Goal: Find contact information: Find contact information

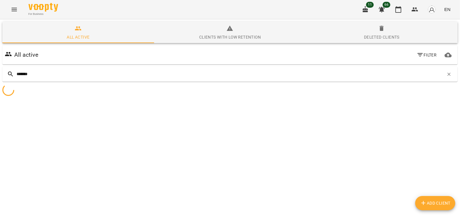
type input "********"
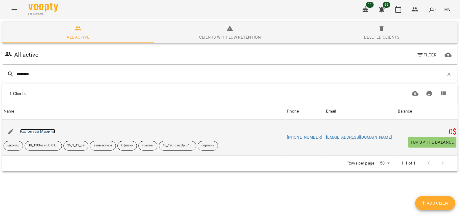
click at [50, 131] on link "Колонтай Марина" at bounding box center [37, 131] width 35 height 5
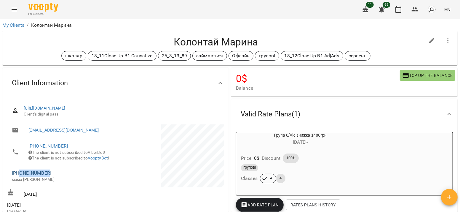
drag, startPoint x: 51, startPoint y: 181, endPoint x: 20, endPoint y: 181, distance: 31.1
click at [20, 176] on span "+380976428699" at bounding box center [61, 172] width 98 height 7
copy link "0976428699"
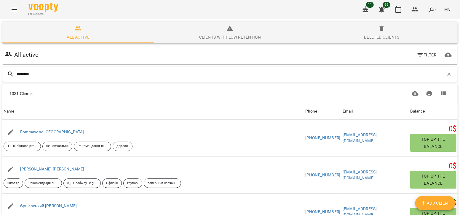
type input "*********"
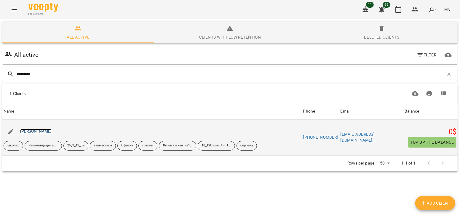
click at [43, 133] on link "Титарьова Богдана" at bounding box center [36, 131] width 32 height 5
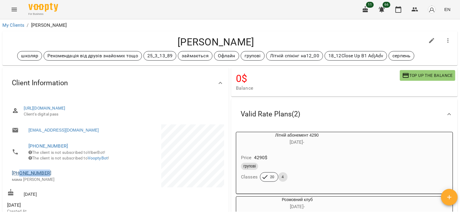
drag, startPoint x: 48, startPoint y: 180, endPoint x: 20, endPoint y: 182, distance: 28.2
click at [20, 176] on span "+380979116914" at bounding box center [61, 172] width 98 height 7
copy link "0979116914"
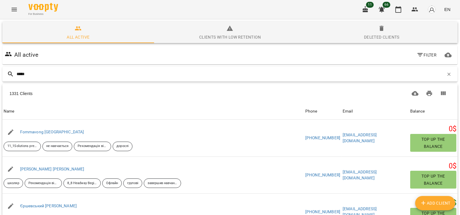
type input "******"
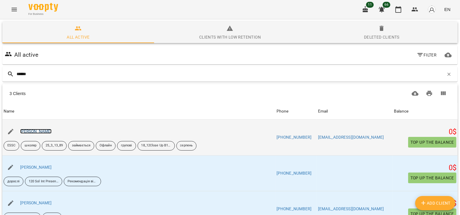
click at [33, 130] on link "Гутман Даяна" at bounding box center [36, 131] width 32 height 5
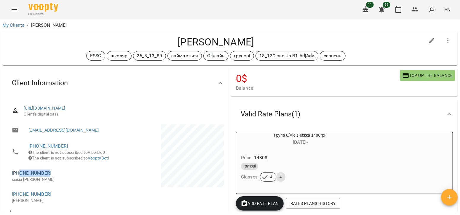
drag, startPoint x: 56, startPoint y: 183, endPoint x: 20, endPoint y: 181, distance: 35.9
click at [20, 176] on span "+380501443738" at bounding box center [61, 172] width 98 height 7
copy link "0501443738"
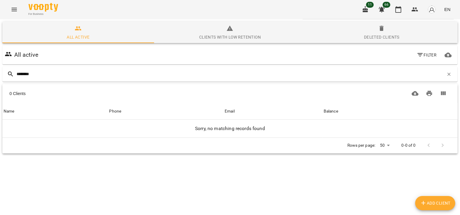
type input "*******"
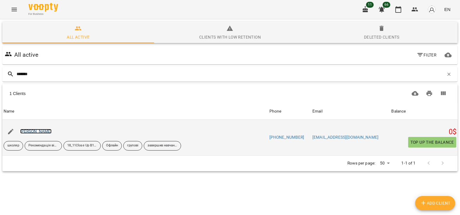
click at [52, 131] on link "Підсуха Софія Євгенівна" at bounding box center [36, 131] width 32 height 5
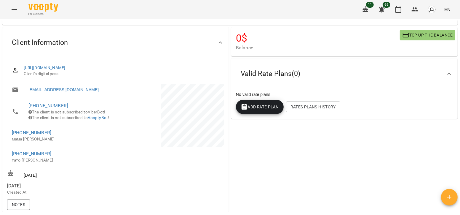
scroll to position [39, 0]
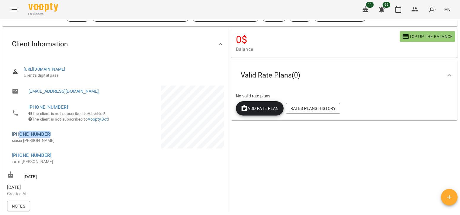
drag, startPoint x: 50, startPoint y: 141, endPoint x: 20, endPoint y: 143, distance: 30.4
click at [20, 138] on span "+380986778081" at bounding box center [61, 133] width 98 height 7
copy link "0986778081"
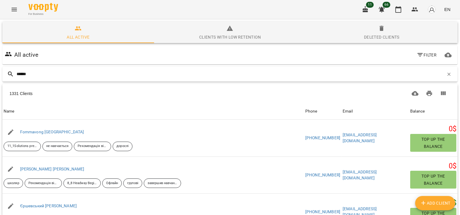
type input "*******"
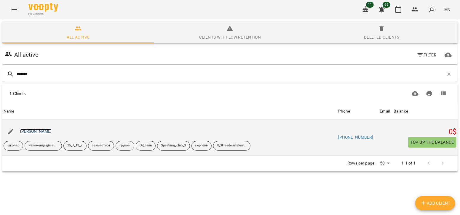
click at [46, 131] on link "Карпіна Дар'я" at bounding box center [36, 131] width 32 height 5
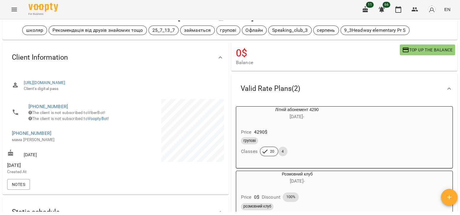
scroll to position [27, 0]
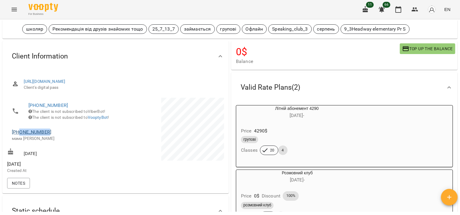
drag, startPoint x: 54, startPoint y: 140, endPoint x: 20, endPoint y: 138, distance: 34.1
click at [20, 135] on span "+380993049123" at bounding box center [61, 131] width 98 height 7
copy link "0993049123"
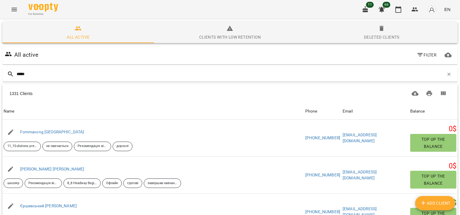
type input "******"
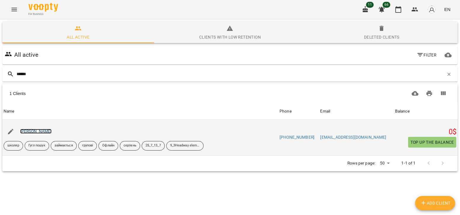
click at [30, 129] on link "Ріхтік Олександра" at bounding box center [36, 131] width 32 height 5
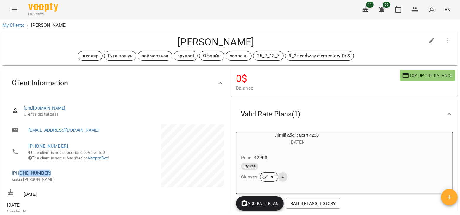
drag, startPoint x: 50, startPoint y: 179, endPoint x: 20, endPoint y: 180, distance: 30.8
click at [20, 176] on span "+380985068197" at bounding box center [61, 172] width 98 height 7
copy link "0985068197"
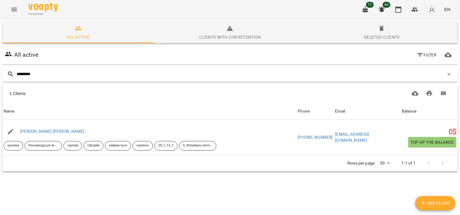
type input "**********"
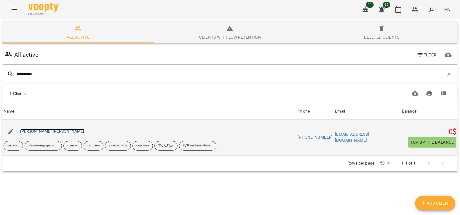
click at [50, 132] on link "Кормщикова Вікторія" at bounding box center [52, 131] width 64 height 5
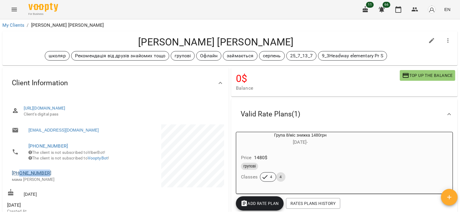
drag, startPoint x: 49, startPoint y: 180, endPoint x: 20, endPoint y: 181, distance: 29.1
click at [20, 176] on span "+380934211766" at bounding box center [61, 172] width 98 height 7
copy link "0934211766"
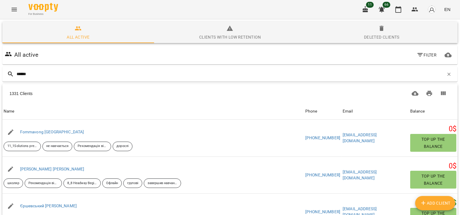
type input "*******"
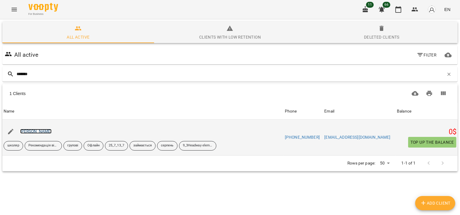
click at [47, 131] on link "Кочубей Мілана" at bounding box center [36, 131] width 32 height 5
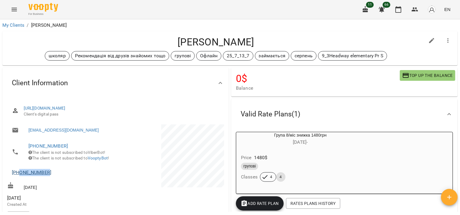
drag, startPoint x: 54, startPoint y: 180, endPoint x: 19, endPoint y: 179, distance: 34.7
click at [19, 176] on span "+380987341338" at bounding box center [61, 172] width 98 height 7
copy link "0987341338"
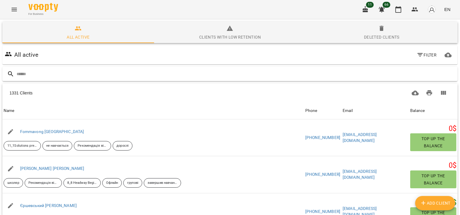
click at [99, 75] on input "text" at bounding box center [236, 74] width 439 height 10
type input "*******"
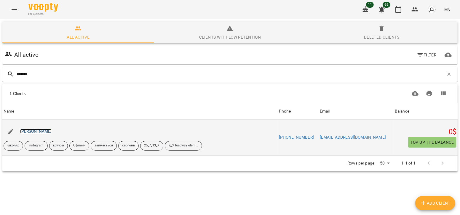
click at [29, 131] on link "Шутенко Даніїл Олександрович" at bounding box center [36, 131] width 32 height 5
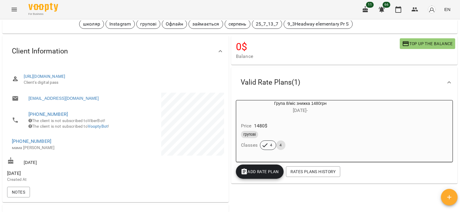
scroll to position [32, 0]
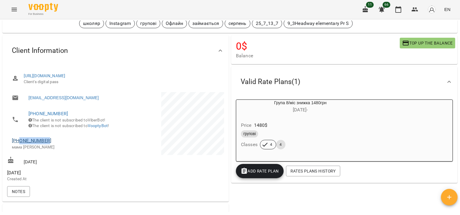
drag, startPoint x: 51, startPoint y: 149, endPoint x: 20, endPoint y: 146, distance: 31.3
click at [20, 144] on span "+380679600910" at bounding box center [61, 140] width 98 height 7
copy link "0679600910"
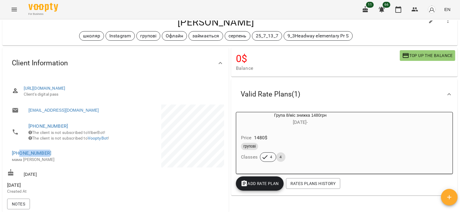
scroll to position [20, 0]
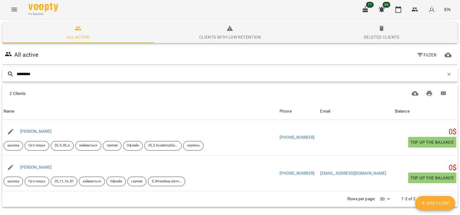
type input "*********"
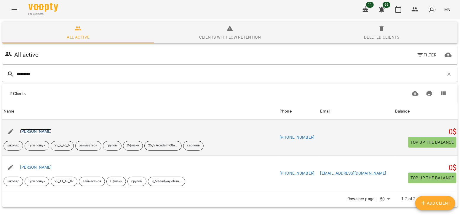
click at [46, 131] on link "[PERSON_NAME]" at bounding box center [36, 131] width 32 height 5
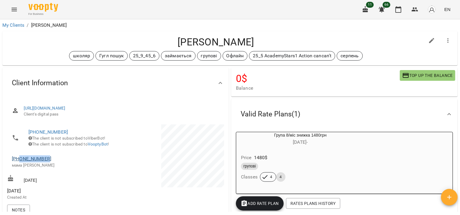
drag, startPoint x: 51, startPoint y: 167, endPoint x: 20, endPoint y: 165, distance: 31.2
click at [20, 162] on span "[PHONE_NUMBER]" at bounding box center [61, 158] width 98 height 7
copy link "0673044296"
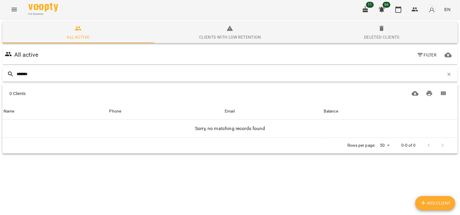
type input "********"
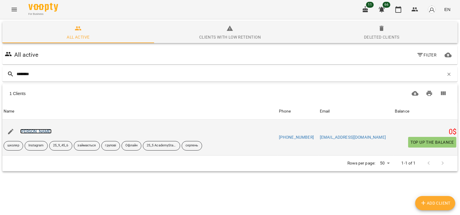
click at [26, 129] on link "Кононець Аліса" at bounding box center [36, 131] width 32 height 5
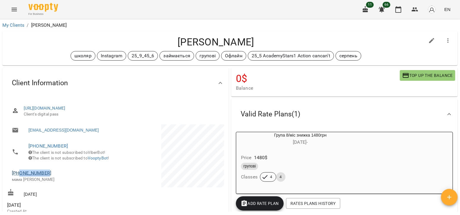
drag, startPoint x: 54, startPoint y: 178, endPoint x: 20, endPoint y: 181, distance: 34.5
click at [20, 176] on span "+380979305510" at bounding box center [61, 172] width 98 height 7
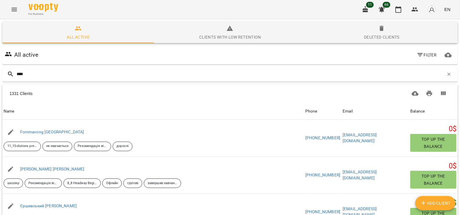
type input "*****"
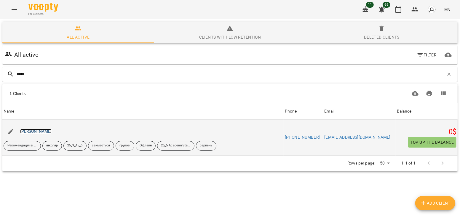
click at [42, 130] on link "Вірич Марія" at bounding box center [36, 131] width 32 height 5
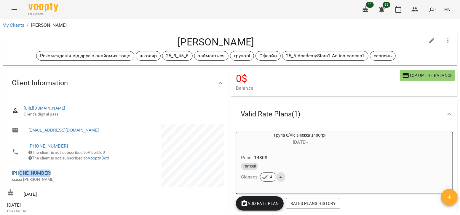
drag, startPoint x: 48, startPoint y: 181, endPoint x: 20, endPoint y: 179, distance: 27.9
click at [20, 176] on span "+380970726374" at bounding box center [61, 172] width 98 height 7
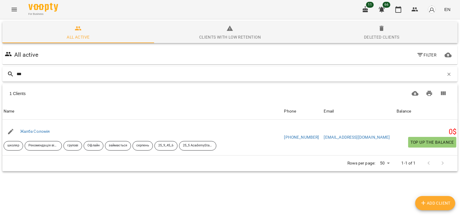
type input "****"
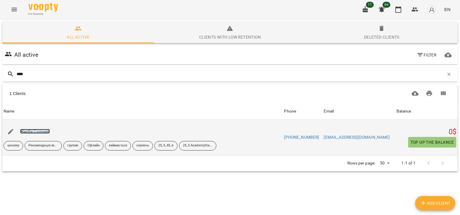
click at [47, 132] on link "Жалба Соломія" at bounding box center [35, 131] width 30 height 5
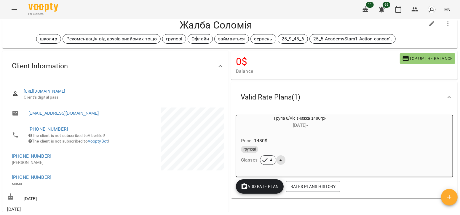
scroll to position [17, 0]
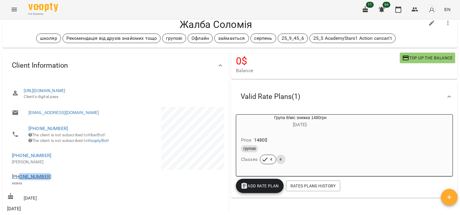
drag, startPoint x: 51, startPoint y: 184, endPoint x: 20, endPoint y: 184, distance: 31.4
click at [20, 180] on span "+380971822854" at bounding box center [61, 176] width 98 height 7
click at [22, 4] on div "For Business 11 66 EN" at bounding box center [230, 9] width 460 height 19
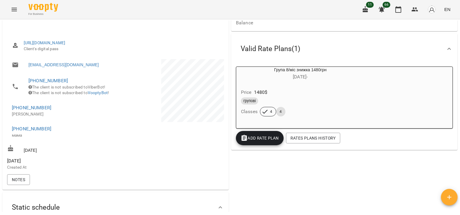
scroll to position [66, 0]
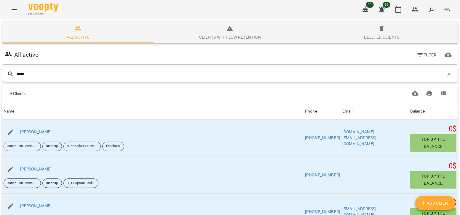
type input "******"
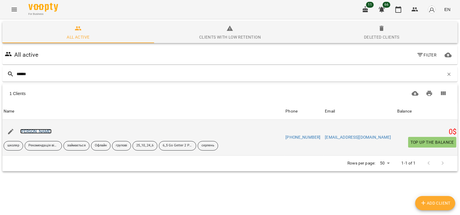
click at [46, 133] on link "[PERSON_NAME]" at bounding box center [36, 131] width 32 height 5
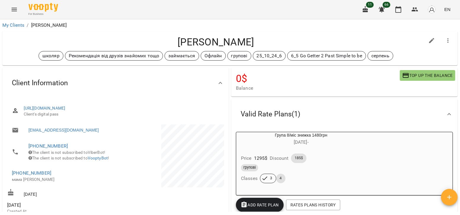
scroll to position [29, 0]
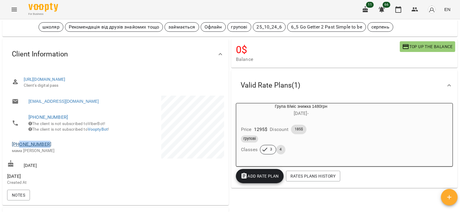
drag, startPoint x: 53, startPoint y: 151, endPoint x: 20, endPoint y: 151, distance: 33.2
click at [20, 148] on span "[PHONE_NUMBER]" at bounding box center [61, 144] width 98 height 7
copy link "0672733414"
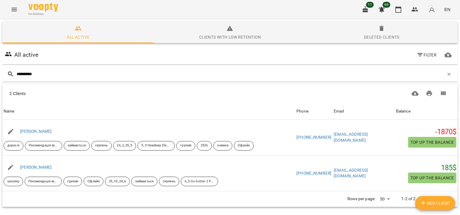
type input "**********"
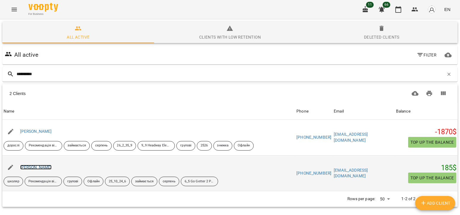
click at [52, 166] on link "[PERSON_NAME]" at bounding box center [36, 167] width 32 height 5
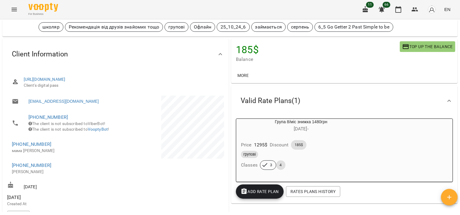
scroll to position [37, 0]
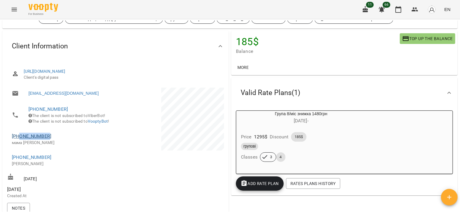
drag, startPoint x: 54, startPoint y: 144, endPoint x: 20, endPoint y: 142, distance: 33.8
click at [20, 140] on span "[PHONE_NUMBER]" at bounding box center [61, 136] width 98 height 7
copy link "0503571053"
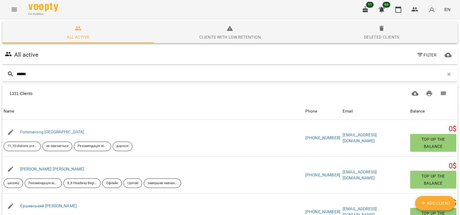
type input "*******"
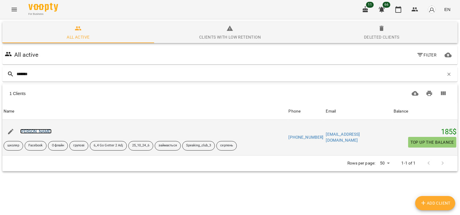
click at [46, 131] on link "[PERSON_NAME]" at bounding box center [36, 131] width 32 height 5
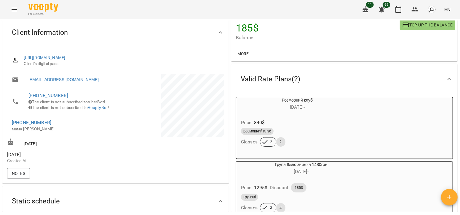
scroll to position [55, 0]
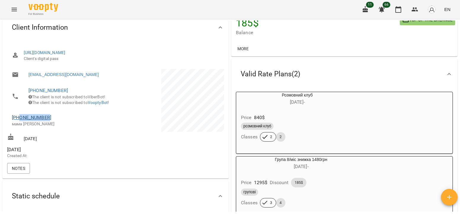
drag, startPoint x: 56, startPoint y: 124, endPoint x: 20, endPoint y: 125, distance: 35.9
click at [20, 121] on span "[PHONE_NUMBER]" at bounding box center [61, 117] width 98 height 7
copy link "0683553107"
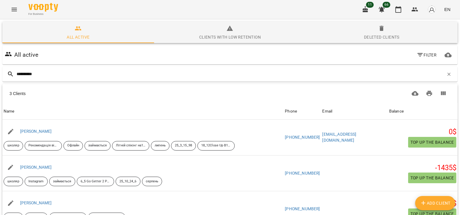
type input "**********"
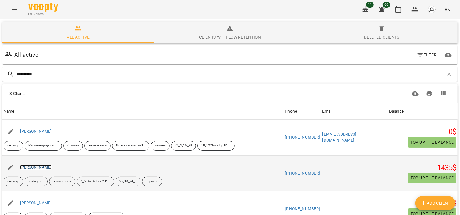
click at [48, 165] on link "[PERSON_NAME]" at bounding box center [36, 167] width 32 height 5
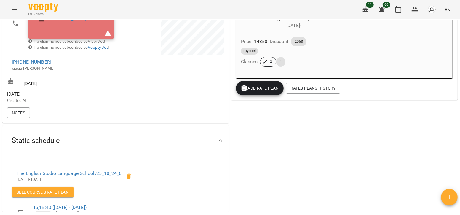
scroll to position [134, 0]
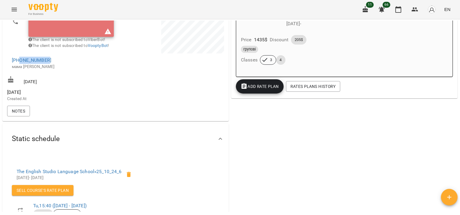
drag, startPoint x: 52, startPoint y: 68, endPoint x: 19, endPoint y: 65, distance: 33.7
click at [19, 64] on span "[PHONE_NUMBER]" at bounding box center [61, 60] width 98 height 7
copy link "0672251872"
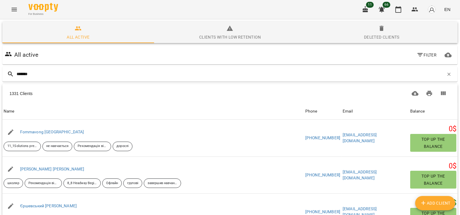
type input "********"
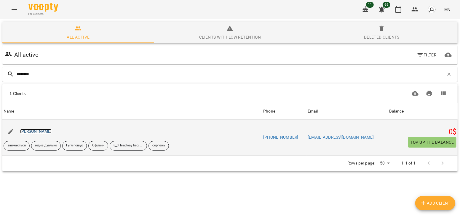
click at [36, 132] on link "[PERSON_NAME]" at bounding box center [36, 131] width 32 height 5
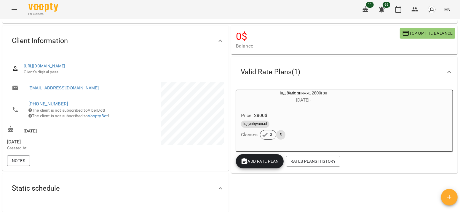
scroll to position [36, 0]
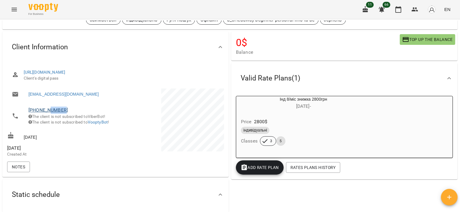
drag, startPoint x: 67, startPoint y: 108, endPoint x: 50, endPoint y: 107, distance: 16.6
click at [50, 107] on span "[PHONE_NUMBER]" at bounding box center [68, 109] width 81 height 7
click at [91, 108] on span "[PHONE_NUMBER]" at bounding box center [68, 109] width 81 height 7
drag, startPoint x: 79, startPoint y: 108, endPoint x: 37, endPoint y: 108, distance: 41.8
click at [37, 108] on span "[PHONE_NUMBER]" at bounding box center [68, 109] width 81 height 7
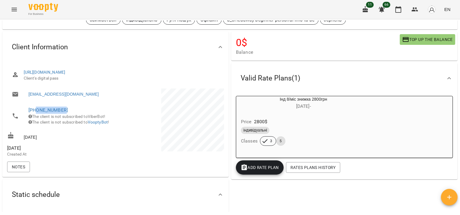
copy link "0972608417"
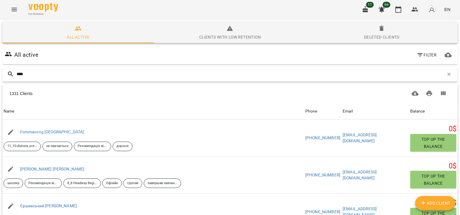
type input "*****"
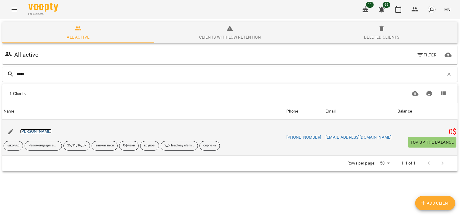
click at [41, 132] on link "[PERSON_NAME]" at bounding box center [36, 131] width 32 height 5
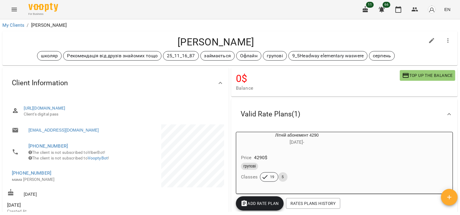
scroll to position [23, 0]
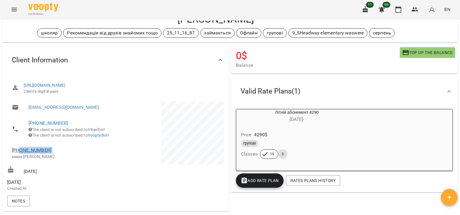
drag, startPoint x: 49, startPoint y: 162, endPoint x: 21, endPoint y: 157, distance: 28.8
click at [21, 157] on div "[PHONE_NUMBER] мама [PERSON_NAME]" at bounding box center [61, 152] width 98 height 13
copy link "0972778874"
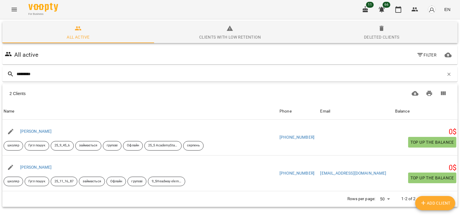
type input "*********"
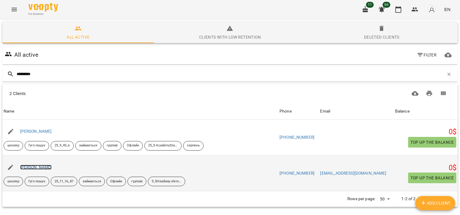
click at [49, 167] on link "[PERSON_NAME]" at bounding box center [36, 167] width 32 height 5
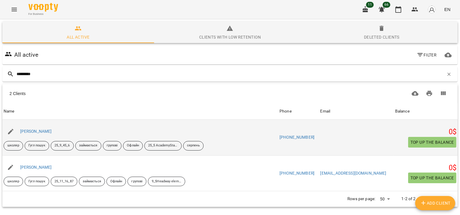
type input "*********"
click at [48, 137] on div "[PERSON_NAME]" at bounding box center [140, 131] width 276 height 17
click at [50, 132] on link "[PERSON_NAME]" at bounding box center [36, 131] width 32 height 5
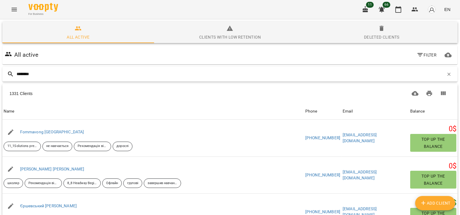
type input "*********"
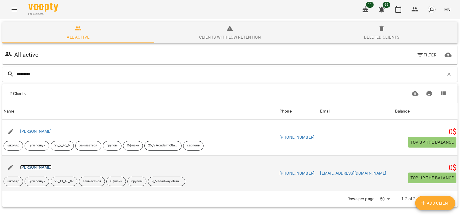
click at [38, 165] on link "[PERSON_NAME]" at bounding box center [36, 167] width 32 height 5
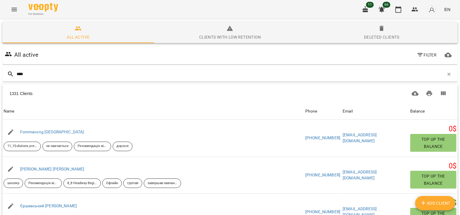
type input "*****"
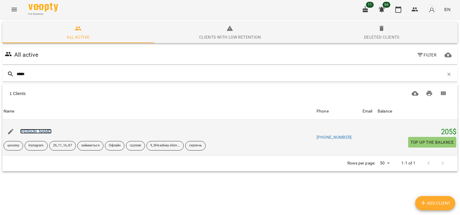
click at [34, 130] on link "[PERSON_NAME]" at bounding box center [36, 131] width 32 height 5
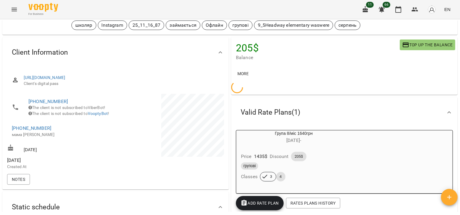
scroll to position [33, 0]
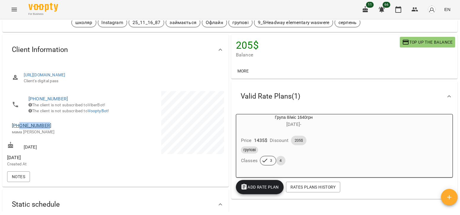
drag, startPoint x: 50, startPoint y: 132, endPoint x: 20, endPoint y: 132, distance: 29.9
click at [20, 129] on span "[PHONE_NUMBER]" at bounding box center [61, 125] width 98 height 7
copy link "0965988208"
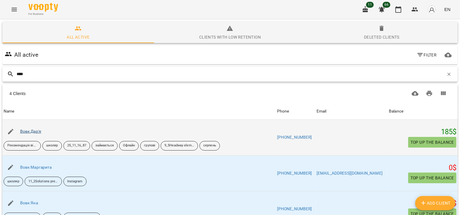
type input "****"
click at [39, 129] on link "Вовк Дар'я" at bounding box center [30, 131] width 21 height 5
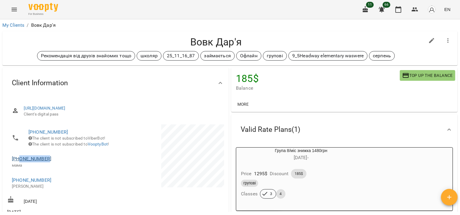
drag, startPoint x: 51, startPoint y: 166, endPoint x: 20, endPoint y: 167, distance: 31.2
click at [20, 162] on span "[PHONE_NUMBER]" at bounding box center [61, 158] width 98 height 7
copy link "0963799393"
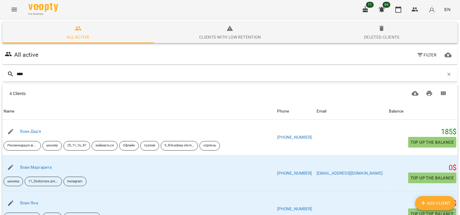
scroll to position [12, 0]
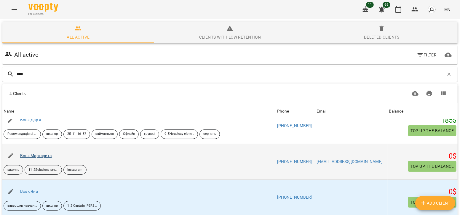
type input "****"
click at [41, 154] on link "Вовк Маргарита" at bounding box center [36, 155] width 32 height 5
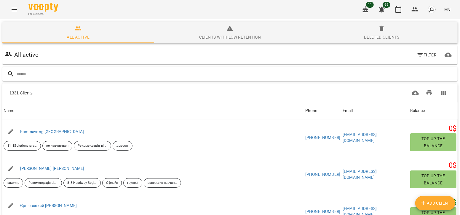
click at [92, 74] on input "text" at bounding box center [236, 74] width 439 height 10
type input "****"
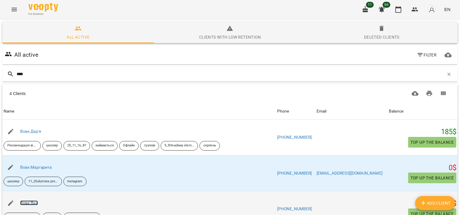
click at [29, 200] on link "Вовк Яна" at bounding box center [29, 202] width 18 height 5
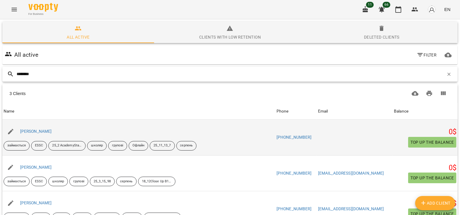
scroll to position [36, 0]
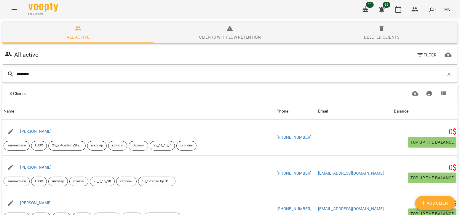
type input "********"
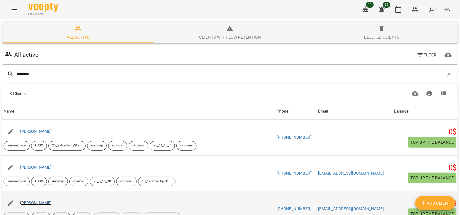
click at [46, 200] on link "[PERSON_NAME]" at bounding box center [36, 202] width 32 height 5
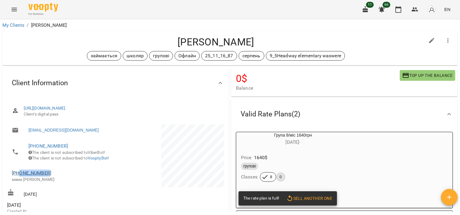
drag, startPoint x: 50, startPoint y: 181, endPoint x: 19, endPoint y: 181, distance: 30.8
click at [19, 176] on span "[PHONE_NUMBER]" at bounding box center [61, 172] width 98 height 7
copy link "0979721787"
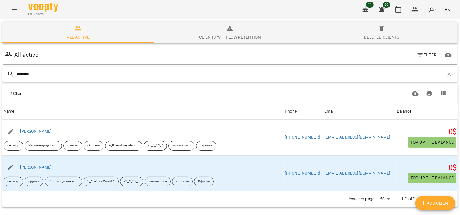
type input "********"
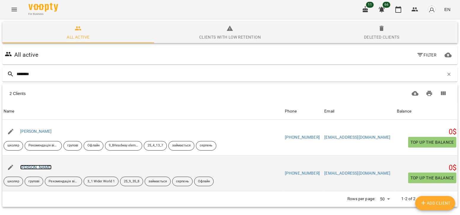
click at [42, 167] on link "[PERSON_NAME]" at bounding box center [36, 167] width 32 height 5
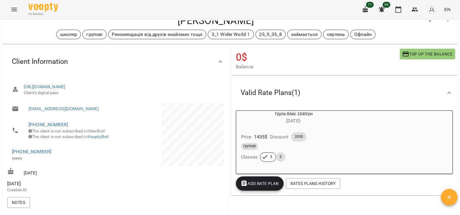
scroll to position [23, 0]
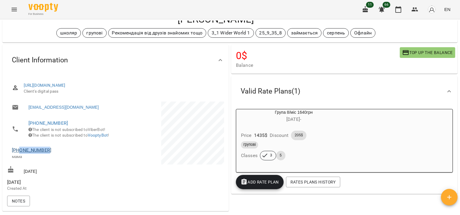
drag, startPoint x: 49, startPoint y: 157, endPoint x: 21, endPoint y: 160, distance: 28.6
click at [21, 154] on span "[PHONE_NUMBER]" at bounding box center [61, 149] width 98 height 7
copy link "0970376552"
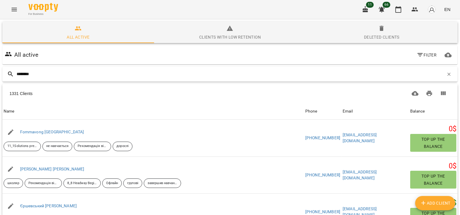
type input "********"
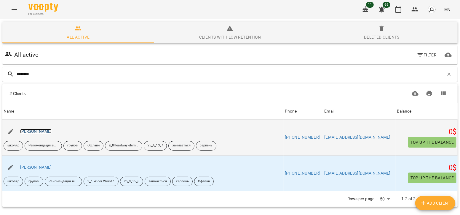
click at [42, 130] on link "[PERSON_NAME]" at bounding box center [36, 131] width 32 height 5
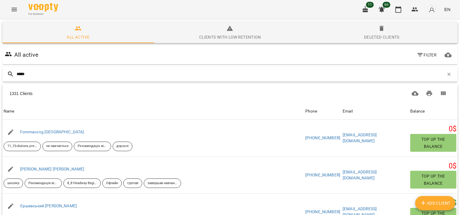
type input "******"
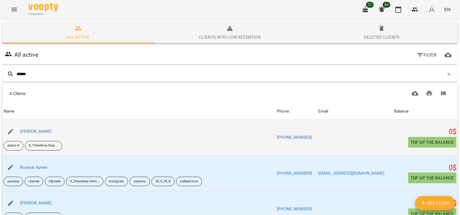
scroll to position [12, 0]
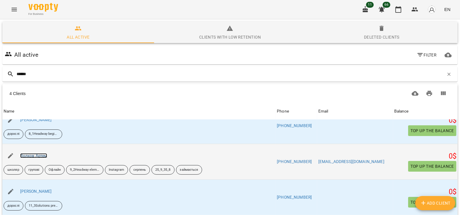
click at [38, 156] on link "Волков Артем" at bounding box center [33, 155] width 27 height 5
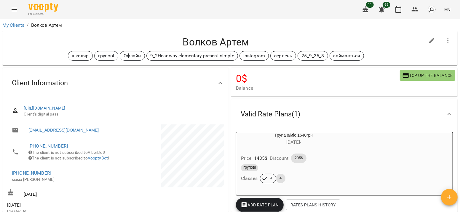
scroll to position [31, 0]
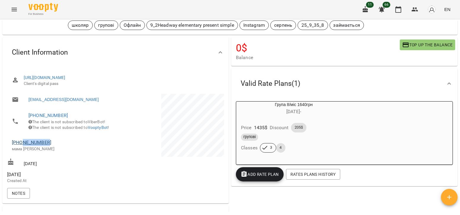
drag, startPoint x: 49, startPoint y: 151, endPoint x: 21, endPoint y: 148, distance: 28.1
click at [21, 146] on span "[PHONE_NUMBER]" at bounding box center [61, 142] width 98 height 7
click at [21, 145] on link "[PHONE_NUMBER]" at bounding box center [31, 142] width 39 height 6
click at [93, 141] on div at bounding box center [230, 107] width 460 height 215
drag, startPoint x: 62, startPoint y: 149, endPoint x: 20, endPoint y: 152, distance: 42.2
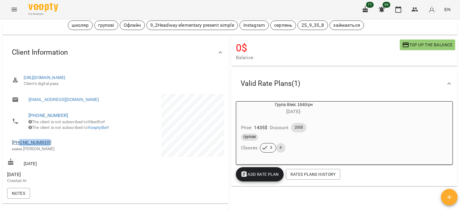
click at [20, 146] on span "[PHONE_NUMBER]" at bounding box center [61, 142] width 98 height 7
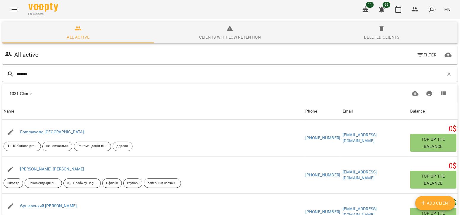
type input "********"
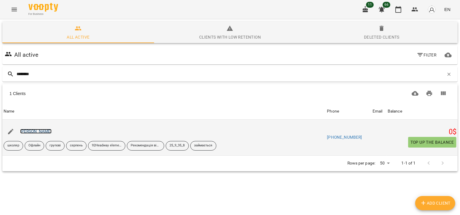
click at [50, 131] on link "[PERSON_NAME]" at bounding box center [36, 131] width 32 height 5
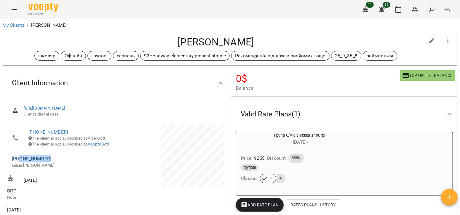
drag, startPoint x: 51, startPoint y: 166, endPoint x: 20, endPoint y: 166, distance: 30.8
click at [20, 162] on span "[PHONE_NUMBER]" at bounding box center [61, 158] width 98 height 7
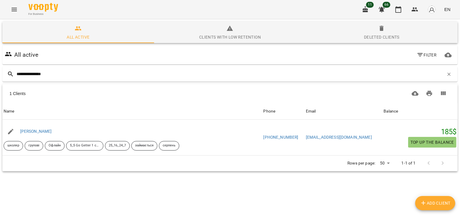
type input "**********"
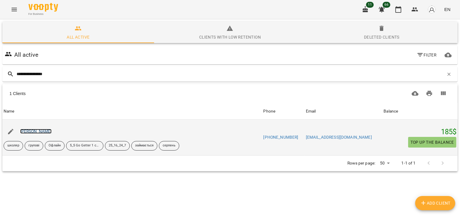
click at [52, 131] on link "[PERSON_NAME]" at bounding box center [36, 131] width 32 height 5
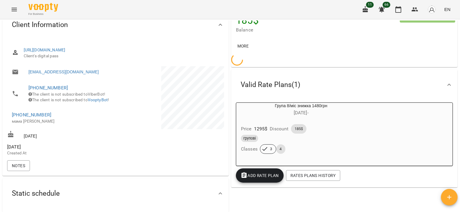
scroll to position [60, 0]
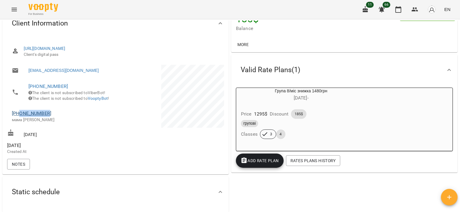
drag, startPoint x: 50, startPoint y: 120, endPoint x: 21, endPoint y: 122, distance: 29.7
click at [21, 117] on span "[PHONE_NUMBER]" at bounding box center [61, 113] width 98 height 7
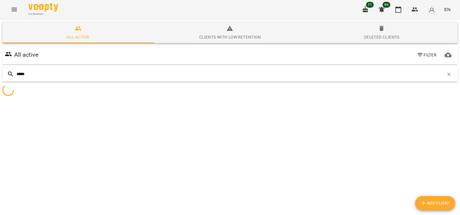
type input "******"
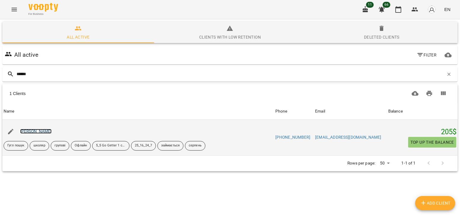
click at [45, 130] on link "[PERSON_NAME]" at bounding box center [36, 131] width 32 height 5
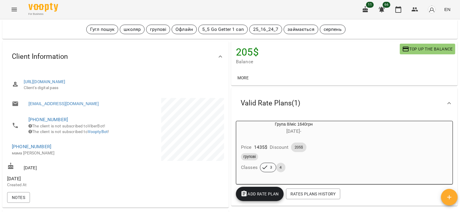
scroll to position [29, 0]
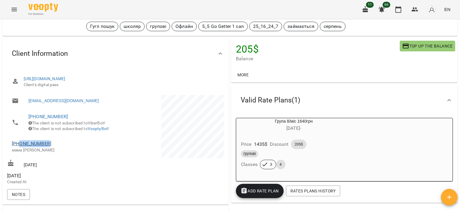
drag, startPoint x: 53, startPoint y: 152, endPoint x: 20, endPoint y: 151, distance: 32.9
click at [20, 147] on span "[PHONE_NUMBER]" at bounding box center [61, 143] width 98 height 7
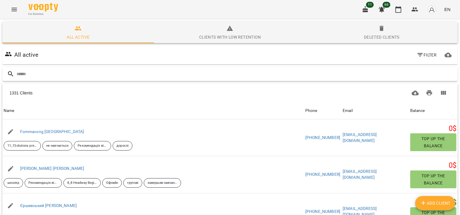
click at [45, 71] on input "text" at bounding box center [236, 74] width 439 height 10
type input "*******"
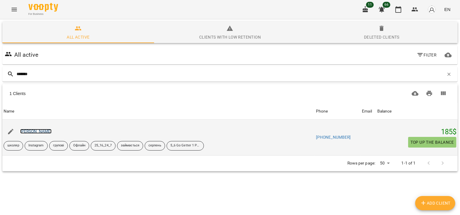
click at [32, 131] on link "[PERSON_NAME]" at bounding box center [36, 131] width 32 height 5
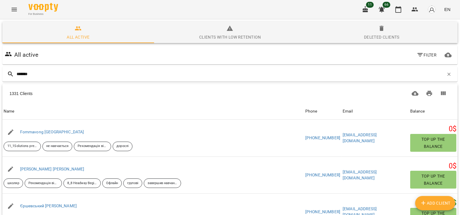
type input "********"
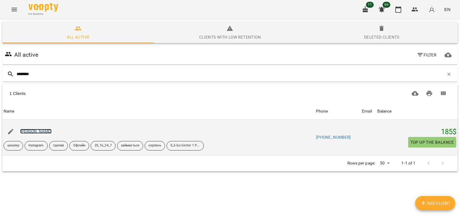
click at [43, 129] on link "[PERSON_NAME]" at bounding box center [36, 131] width 32 height 5
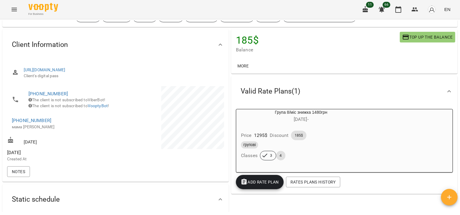
scroll to position [41, 0]
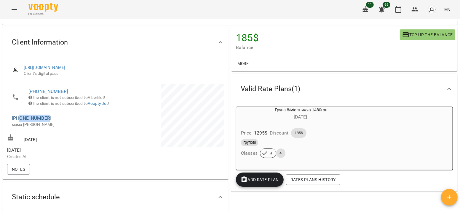
drag, startPoint x: 50, startPoint y: 127, endPoint x: 20, endPoint y: 125, distance: 29.1
click at [20, 122] on span "[PHONE_NUMBER]" at bounding box center [61, 117] width 98 height 7
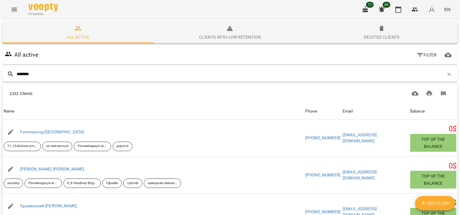
type input "*********"
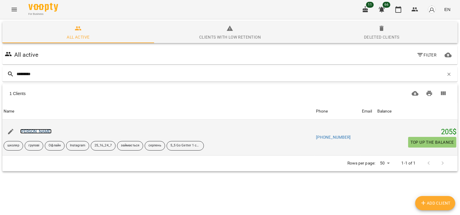
click at [44, 132] on link "[PERSON_NAME]" at bounding box center [36, 131] width 32 height 5
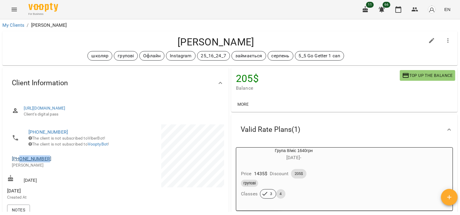
drag, startPoint x: 48, startPoint y: 167, endPoint x: 21, endPoint y: 167, distance: 27.6
click at [21, 162] on span "[PHONE_NUMBER]" at bounding box center [61, 158] width 98 height 7
